Goal: Navigation & Orientation: Find specific page/section

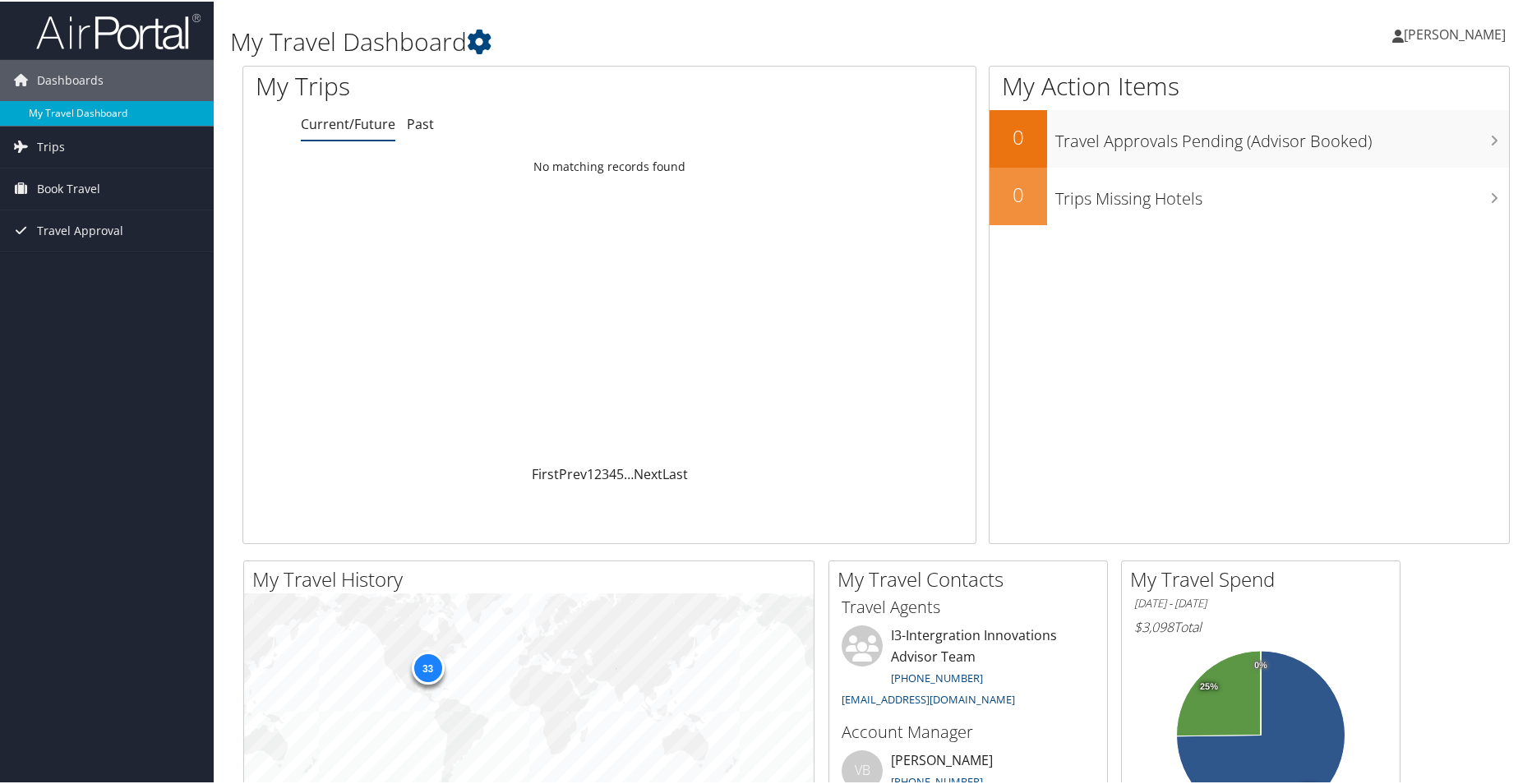
click at [116, 111] on link "My Travel Dashboard" at bounding box center [106, 111] width 214 height 24
click at [1470, 89] on icon at bounding box center [1492, 84] width 49 height 28
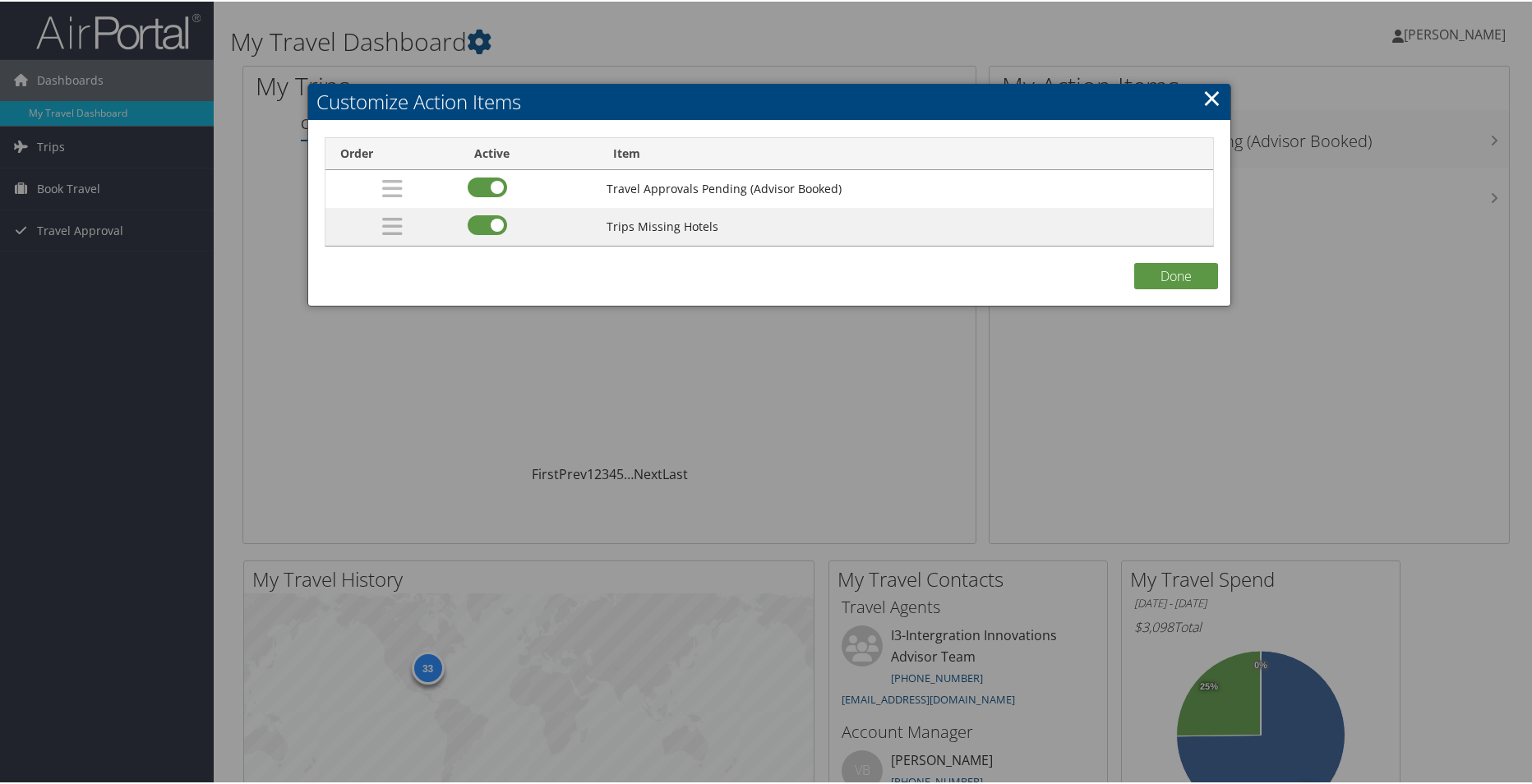
click at [1202, 93] on link "×" at bounding box center [1211, 97] width 19 height 33
